Goal: Transaction & Acquisition: Purchase product/service

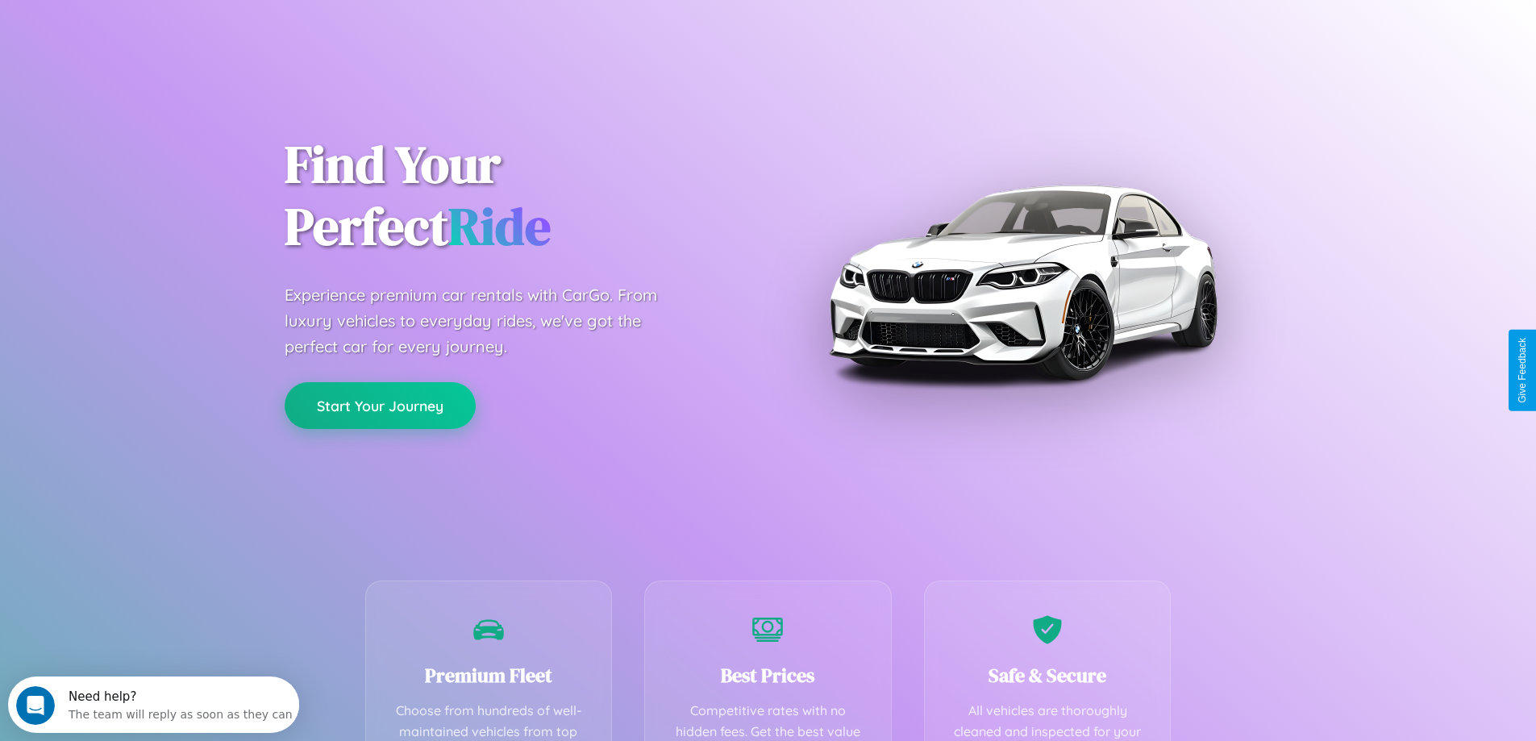
click at [380, 406] on button "Start Your Journey" at bounding box center [380, 405] width 191 height 47
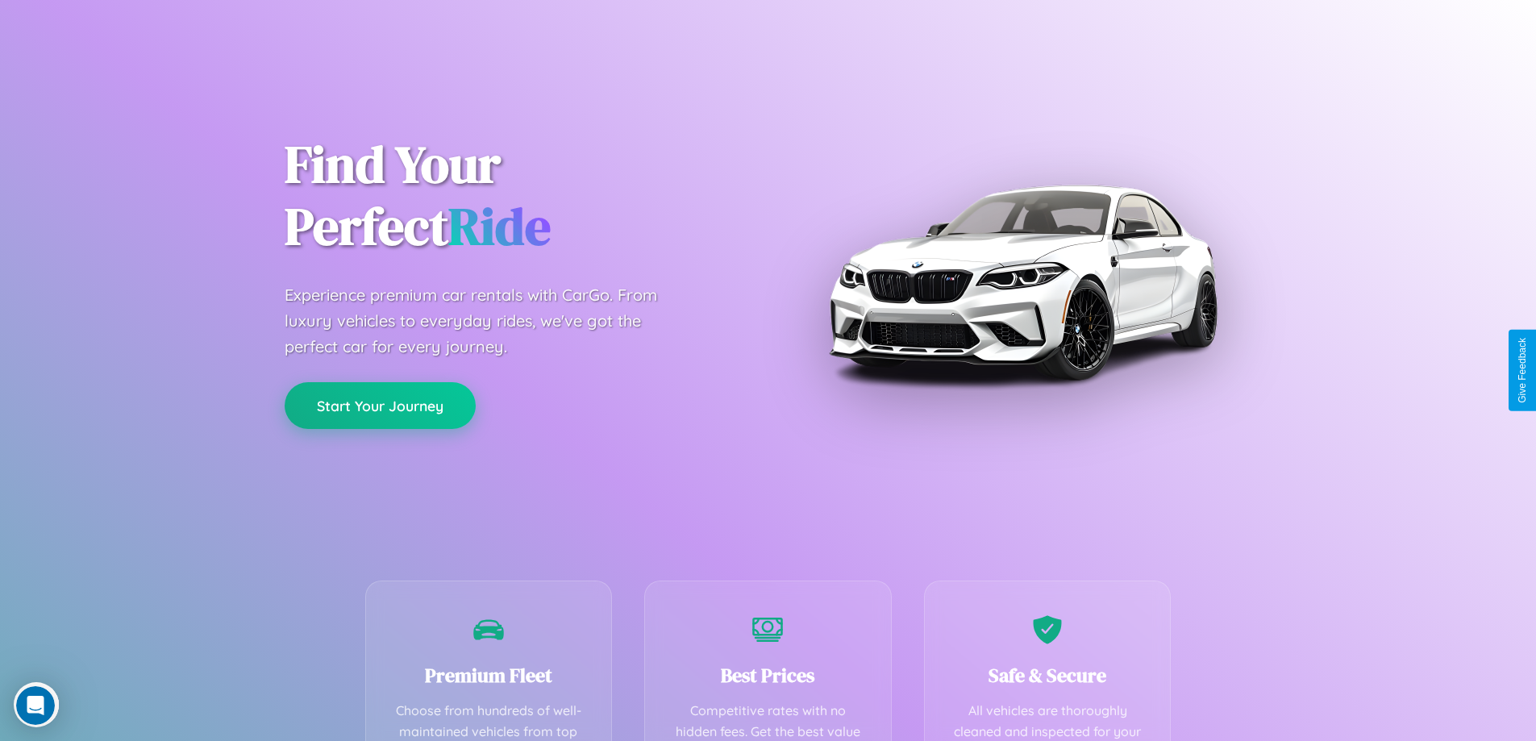
click at [380, 405] on button "Start Your Journey" at bounding box center [380, 405] width 191 height 47
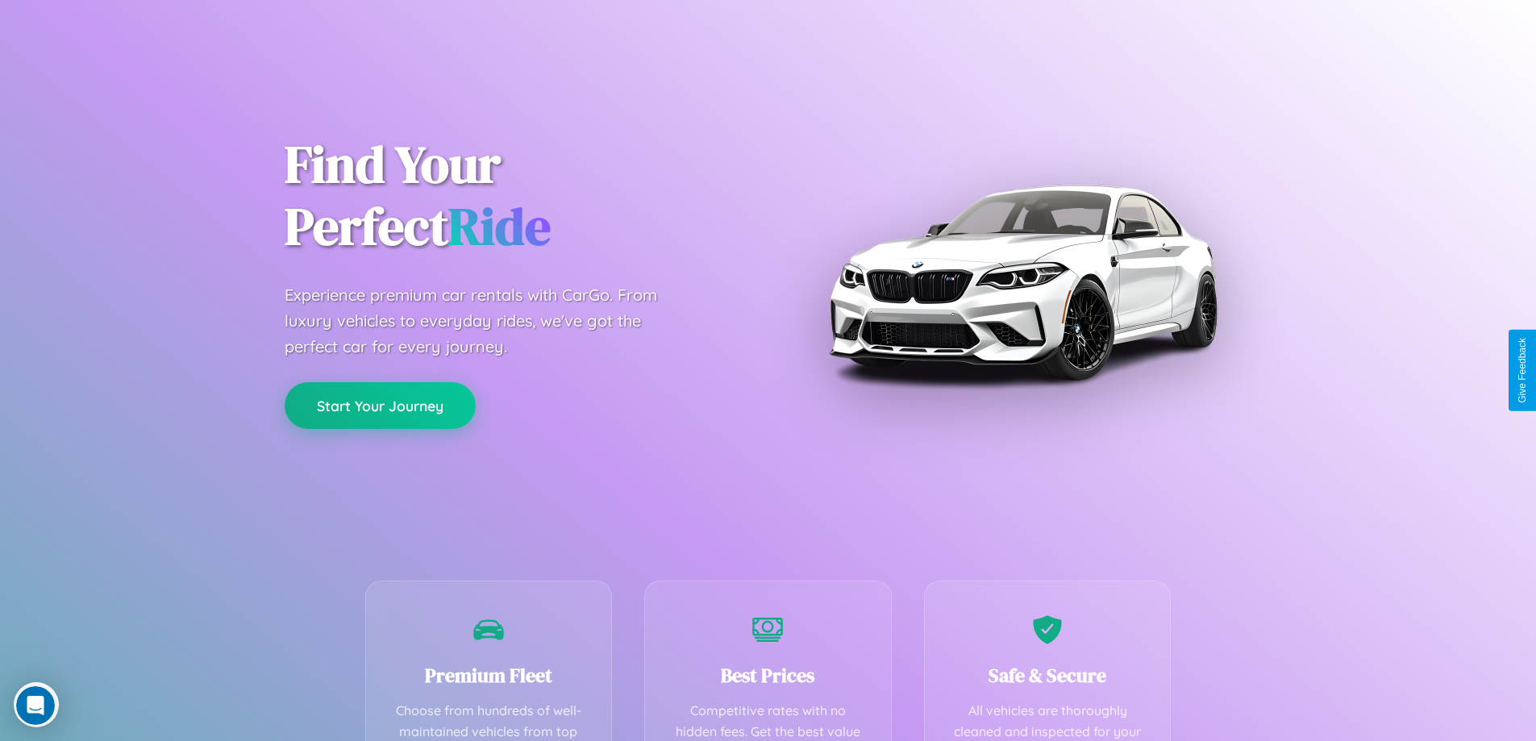
click at [380, 405] on button "Start Your Journey" at bounding box center [380, 405] width 191 height 47
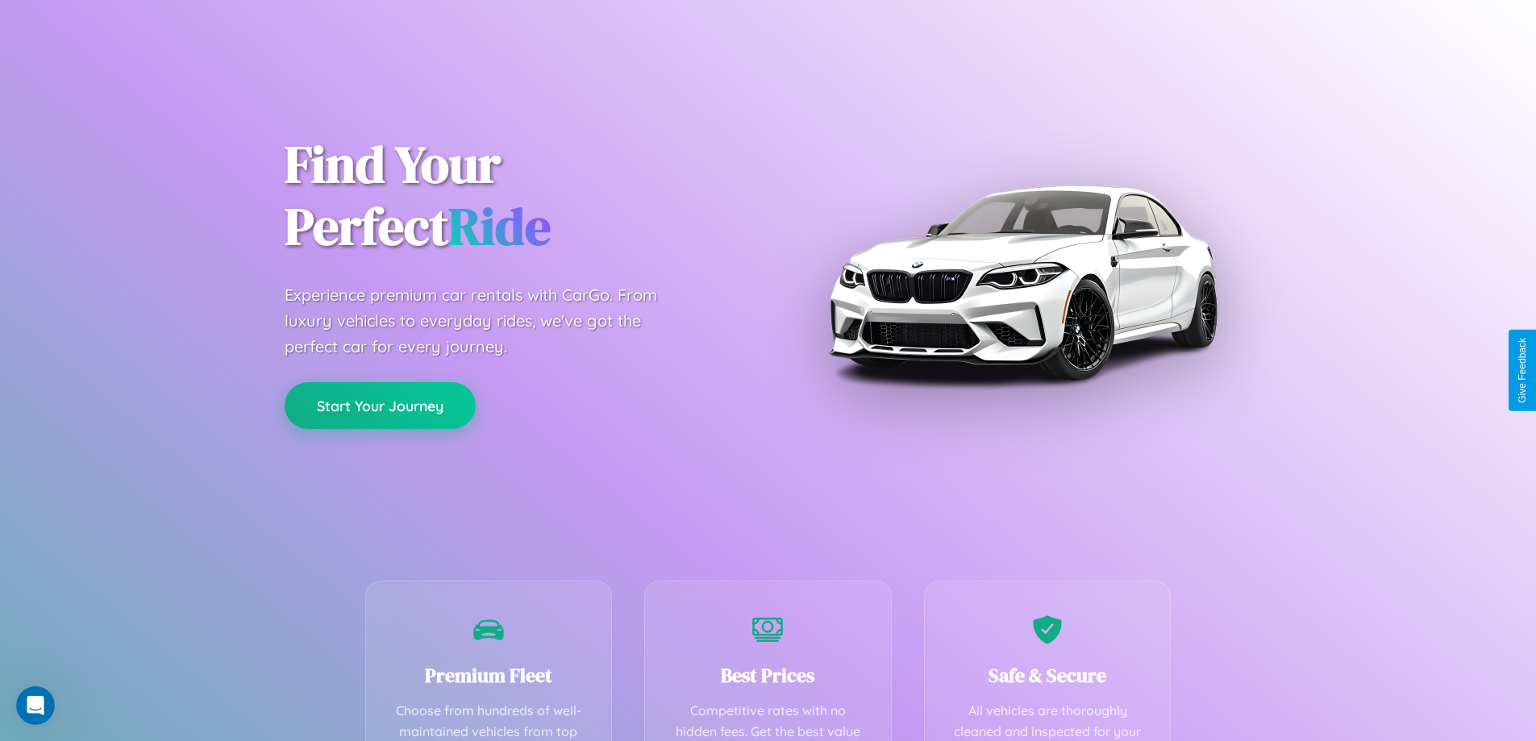
click at [380, 405] on button "Start Your Journey" at bounding box center [380, 405] width 191 height 47
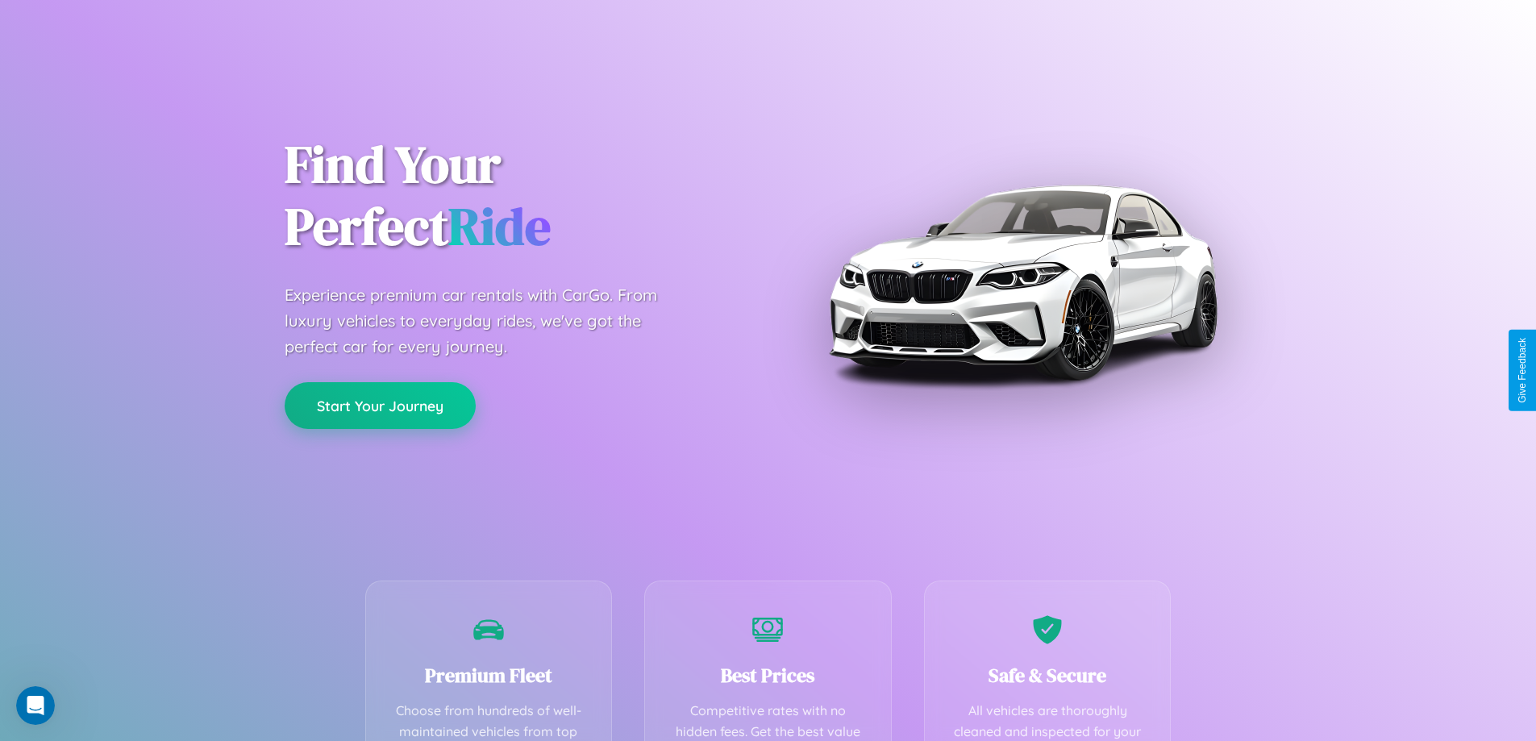
click at [380, 405] on button "Start Your Journey" at bounding box center [380, 405] width 191 height 47
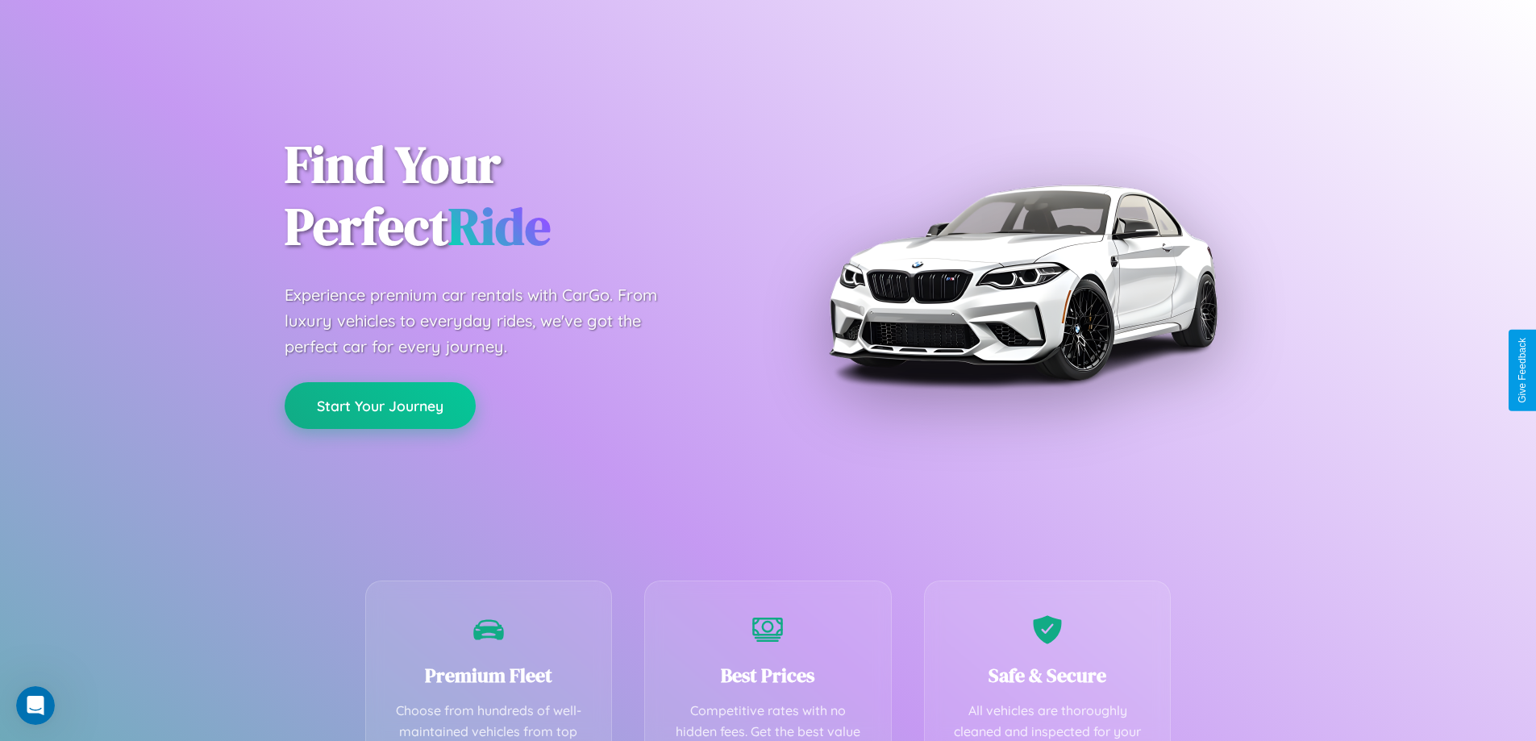
click at [380, 405] on button "Start Your Journey" at bounding box center [380, 405] width 191 height 47
